Goal: Information Seeking & Learning: Check status

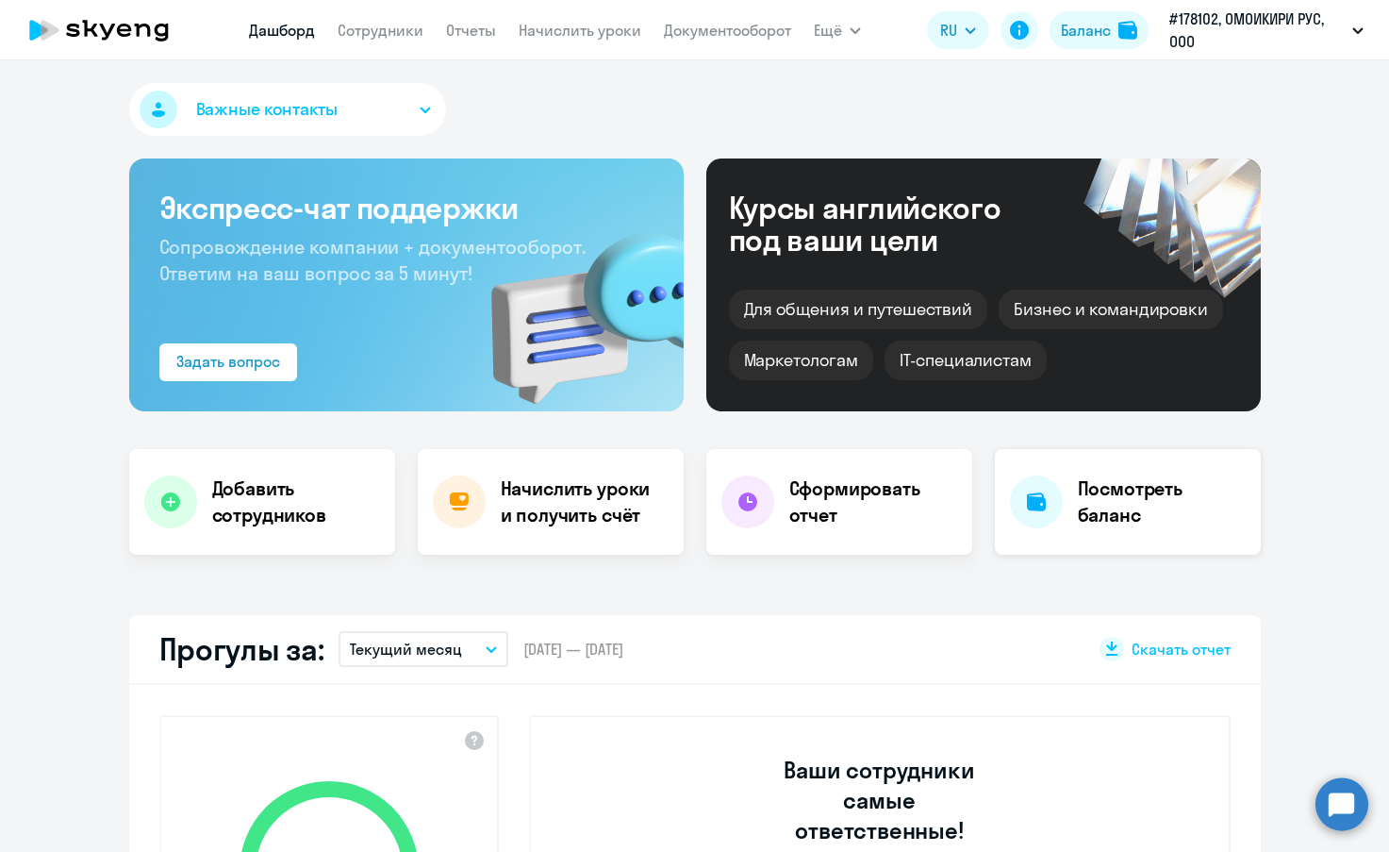
select select "30"
click at [1150, 503] on h4 "Посмотреть баланс" at bounding box center [1162, 501] width 168 height 53
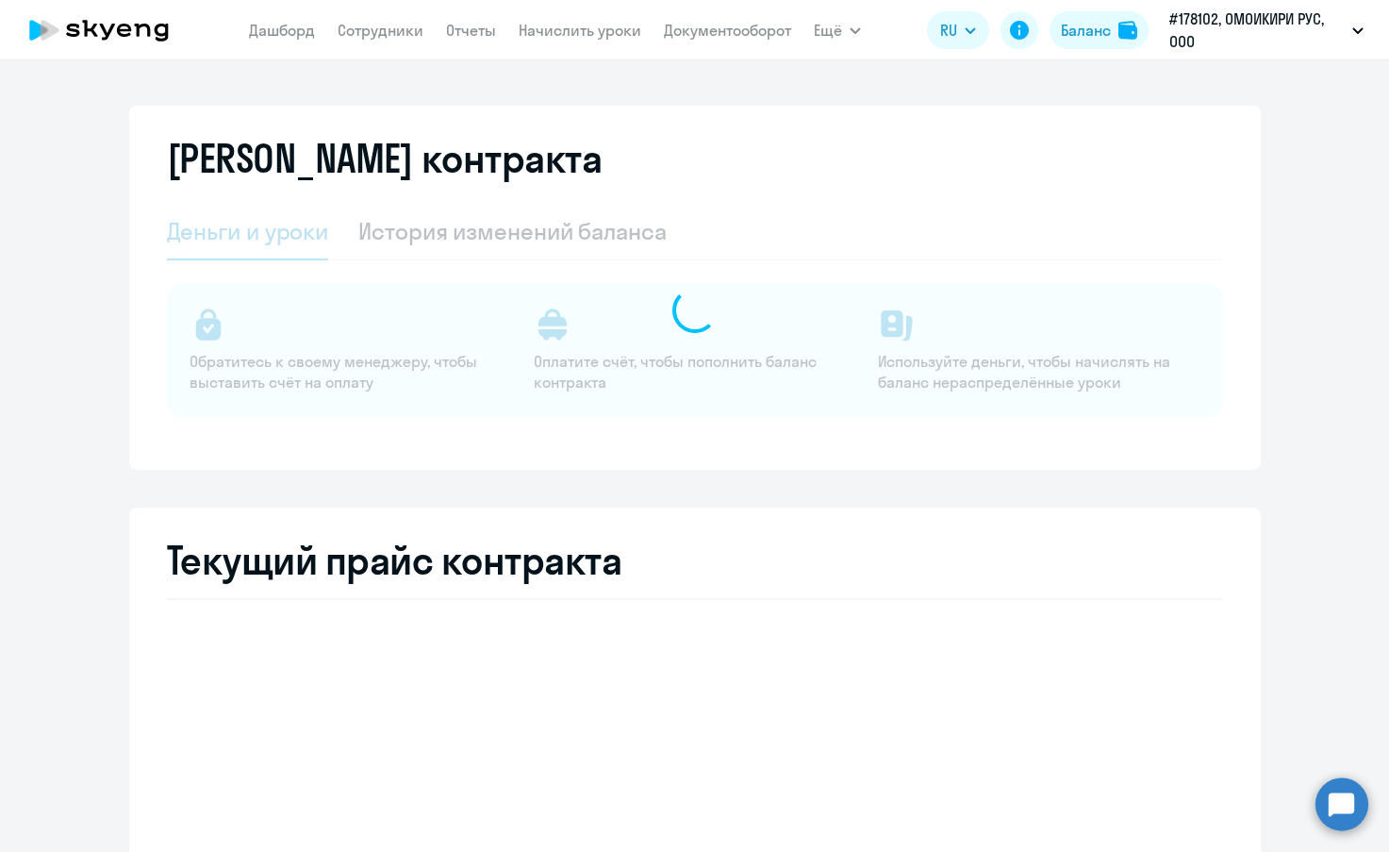
select select "english_adult_not_native_speaker"
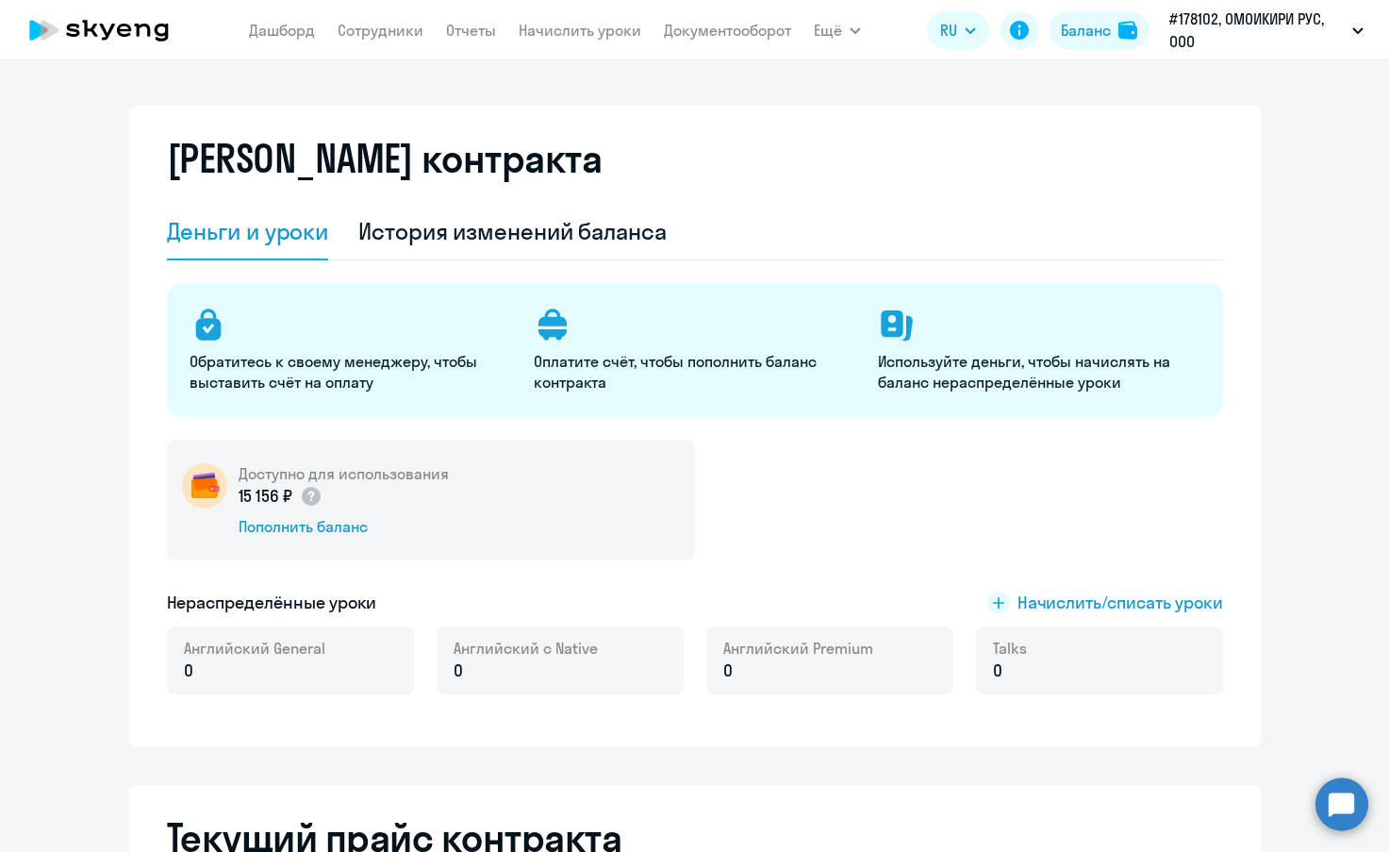
select select "english_adult_not_native_speaker"
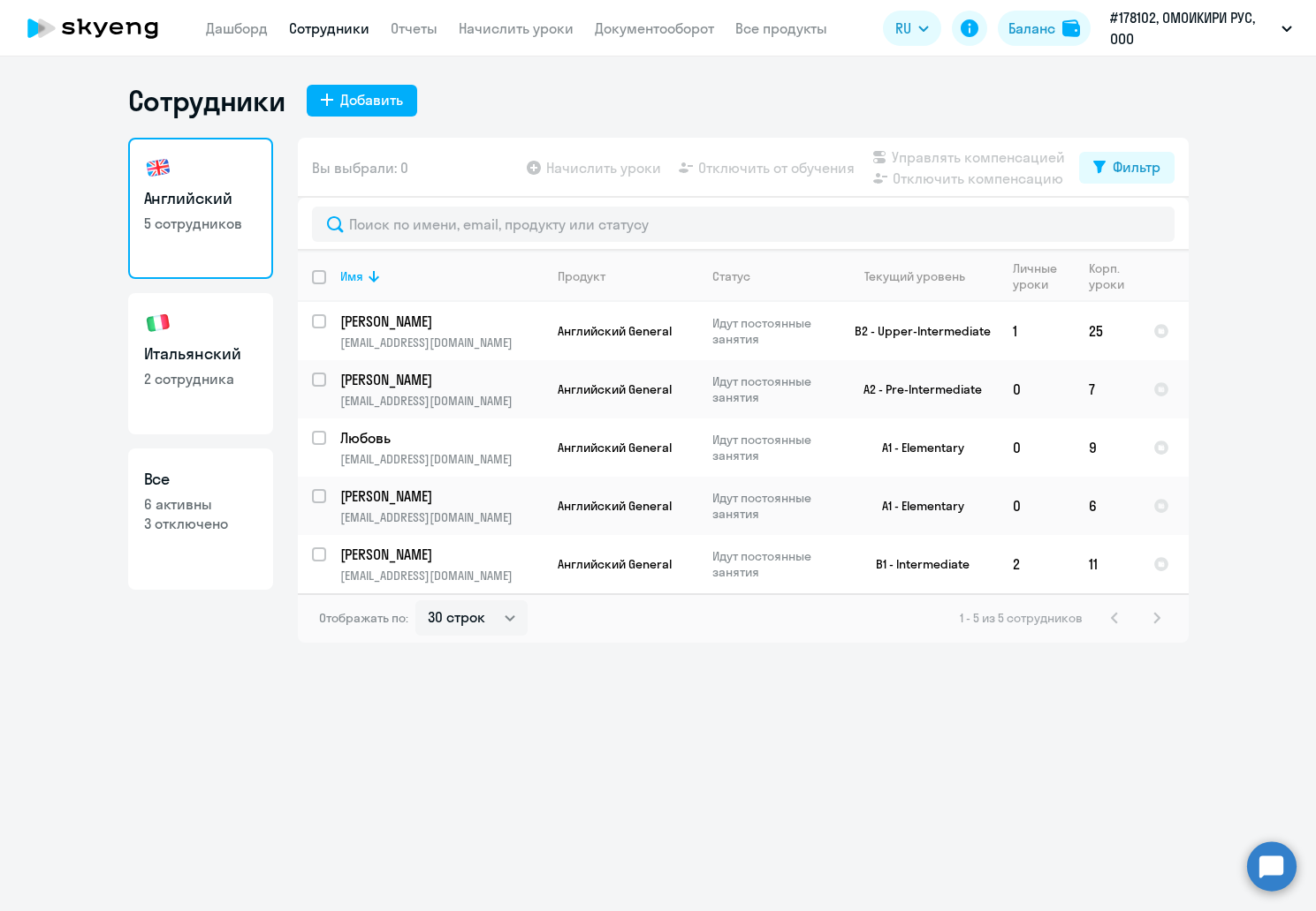
select select "30"
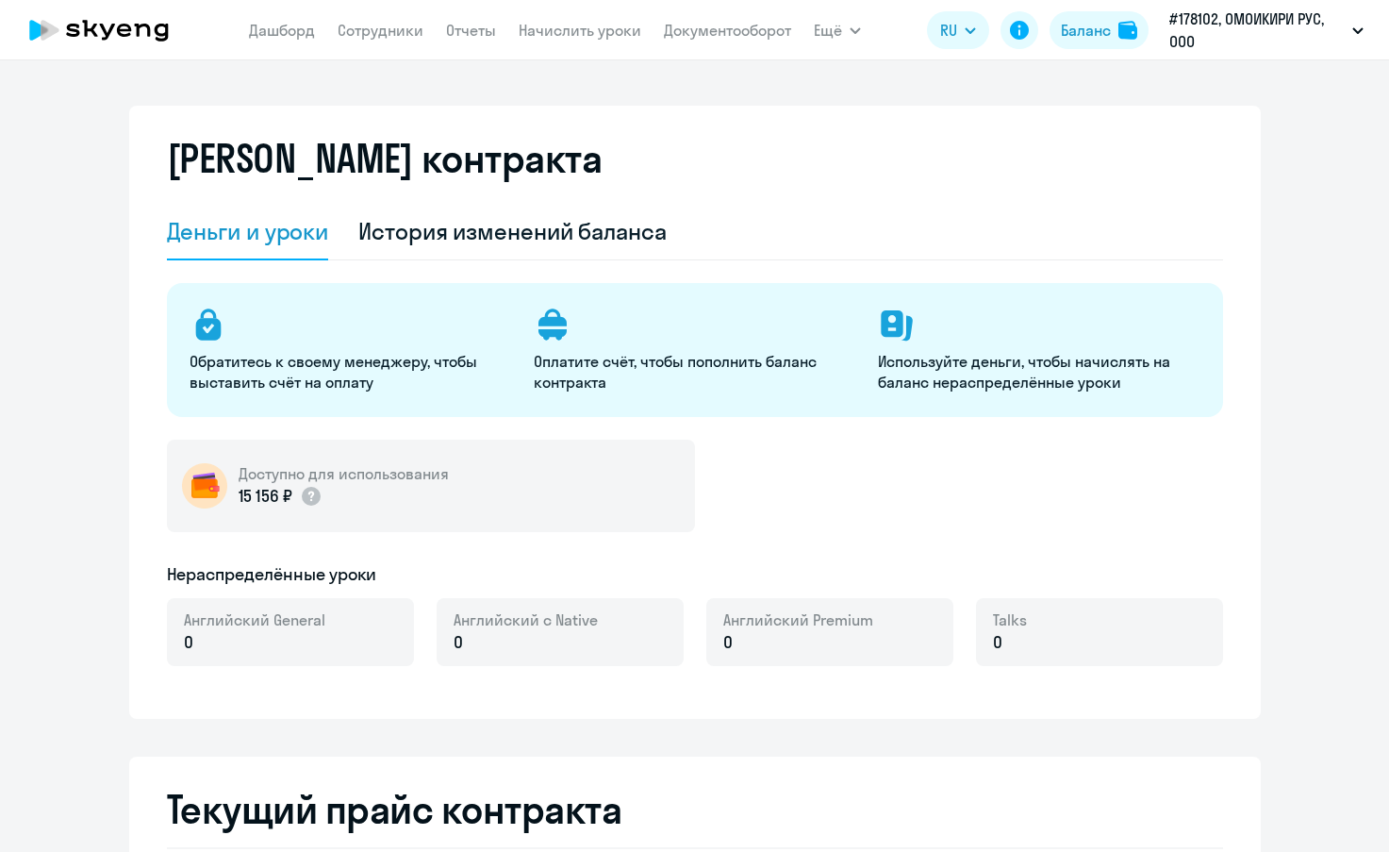
select select "english_adult_not_native_speaker"
